Goal: Task Accomplishment & Management: Manage account settings

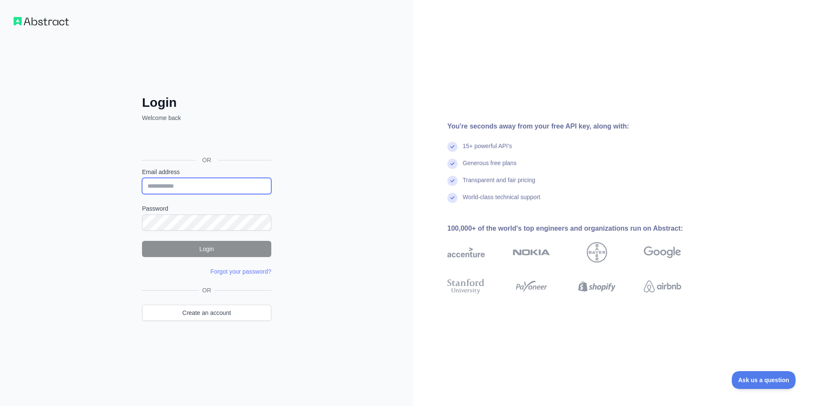
click at [213, 183] on input "Email address" at bounding box center [206, 186] width 129 height 16
type input "**********"
click at [217, 214] on div "Password" at bounding box center [206, 217] width 129 height 26
click at [187, 243] on button "Login" at bounding box center [206, 249] width 129 height 16
